Goal: Task Accomplishment & Management: Manage account settings

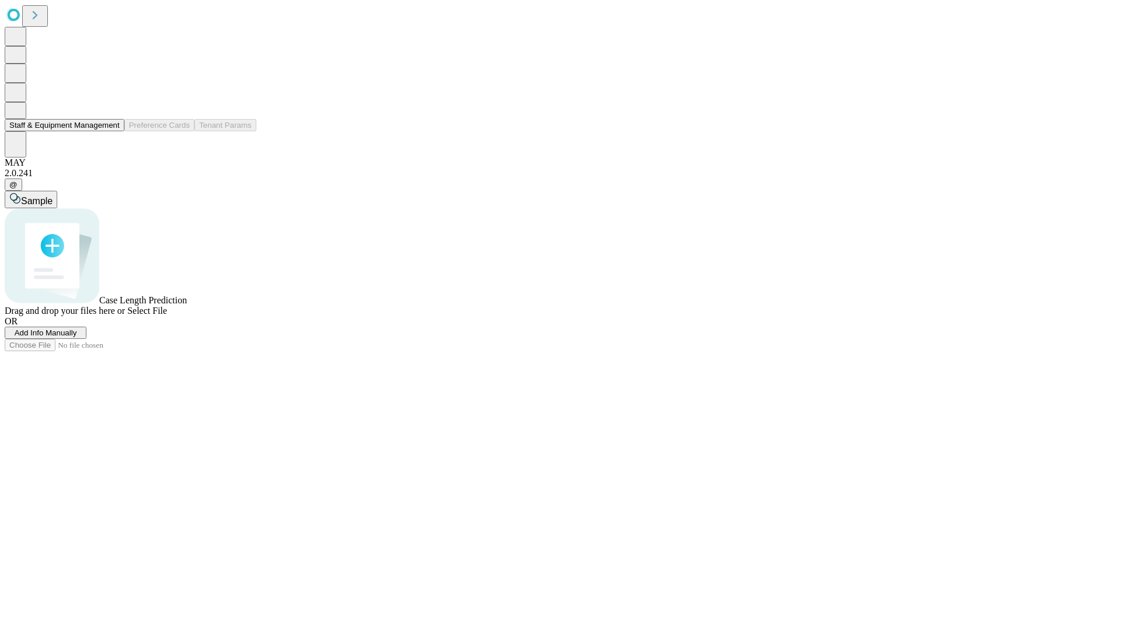
click at [111, 131] on button "Staff & Equipment Management" at bounding box center [65, 125] width 120 height 12
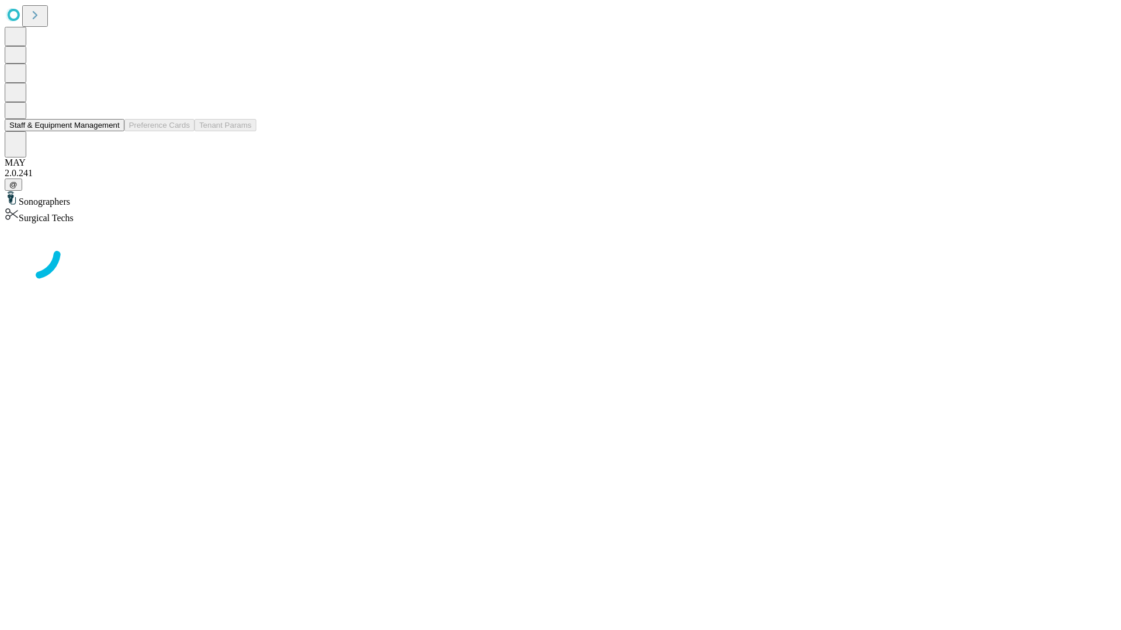
click at [111, 131] on button "Staff & Equipment Management" at bounding box center [65, 125] width 120 height 12
